Goal: Find specific page/section: Find specific page/section

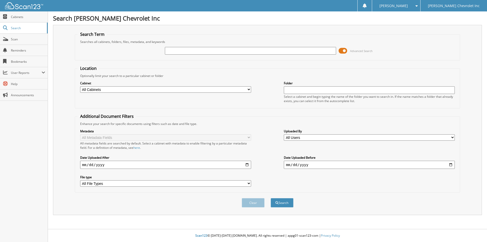
click at [246, 50] on input "text" at bounding box center [250, 51] width 171 height 8
type input "52073"
click at [281, 203] on button "Search" at bounding box center [282, 202] width 23 height 9
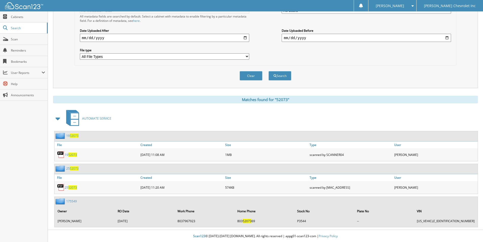
scroll to position [128, 0]
click at [186, 180] on link "Created" at bounding box center [181, 177] width 85 height 7
click at [59, 187] on img at bounding box center [61, 187] width 8 height 8
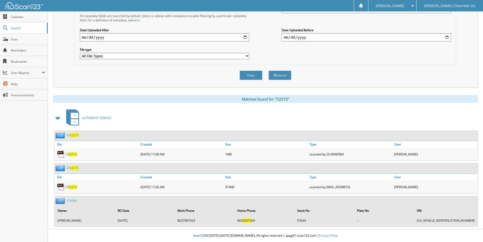
click at [69, 185] on span "52073" at bounding box center [72, 187] width 9 height 4
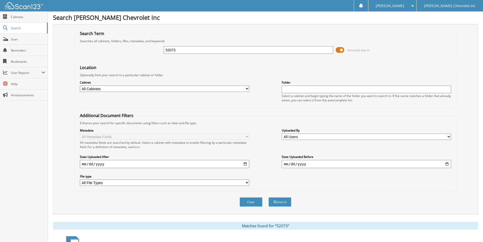
scroll to position [0, 0]
click at [17, 18] on span "Cabinets" at bounding box center [28, 17] width 34 height 4
